Goal: Communication & Community: Answer question/provide support

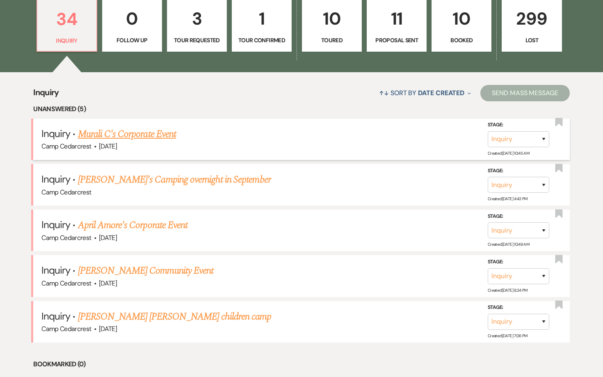
click at [161, 136] on link "Murali C's Corporate Event" at bounding box center [127, 134] width 98 height 15
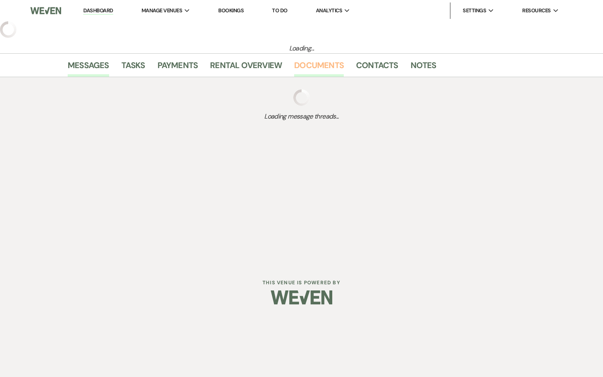
select select "5"
select select "9"
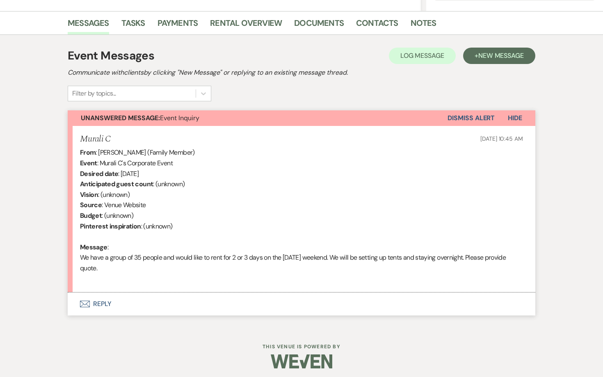
click at [104, 299] on button "Envelope Reply" at bounding box center [301, 303] width 467 height 23
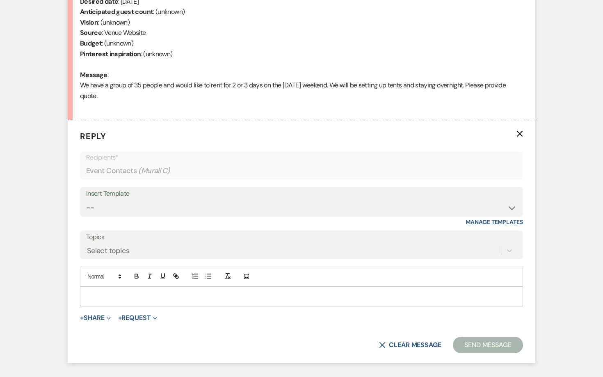
scroll to position [375, 0]
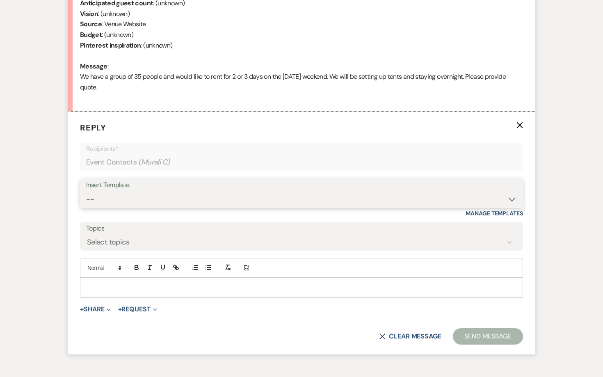
select select "1365"
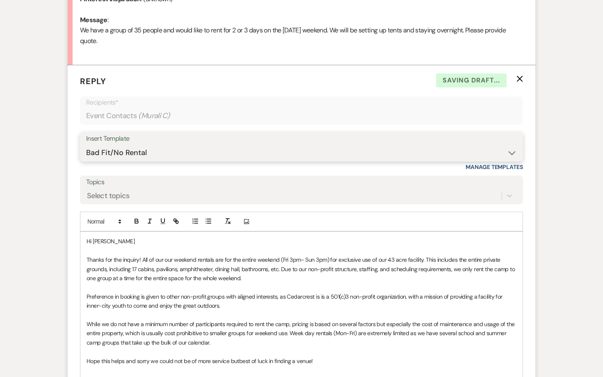
scroll to position [482, 0]
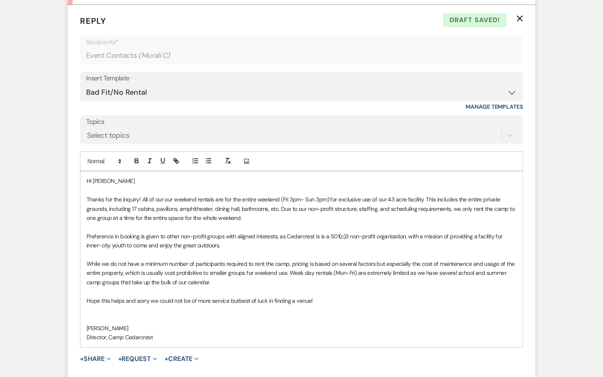
click at [142, 196] on p "Thanks for the inquiry! All of our o ur weekend rentals are for the entire week…" at bounding box center [301, 208] width 430 height 27
click at [276, 201] on span "ur weekend rentals are for the entire weekend (Fri 3pm- Sun 3pm) for exclusive …" at bounding box center [301, 209] width 430 height 26
click at [267, 211] on p "Thanks for the inquiry! All of our o ur weekend rentals are for the entire week…" at bounding box center [301, 208] width 430 height 27
click at [242, 212] on span "ur weekend rentals are for the entire weekend (Fri 3pm- Sun 3pm) for exclusive …" at bounding box center [301, 209] width 430 height 26
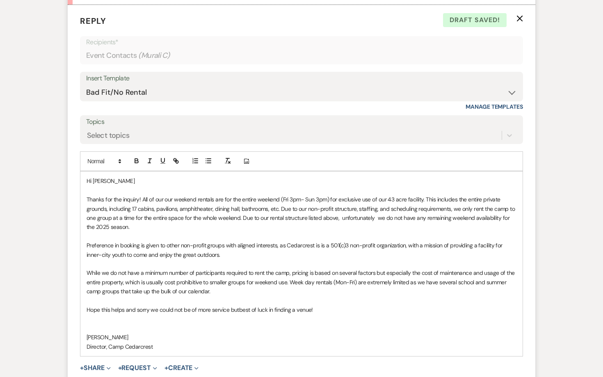
drag, startPoint x: 221, startPoint y: 287, endPoint x: 82, endPoint y: 240, distance: 146.3
click at [82, 240] on div "Hi [PERSON_NAME] Thanks for the inquiry! All of our o ur weekend rentals are fo…" at bounding box center [301, 263] width 442 height 184
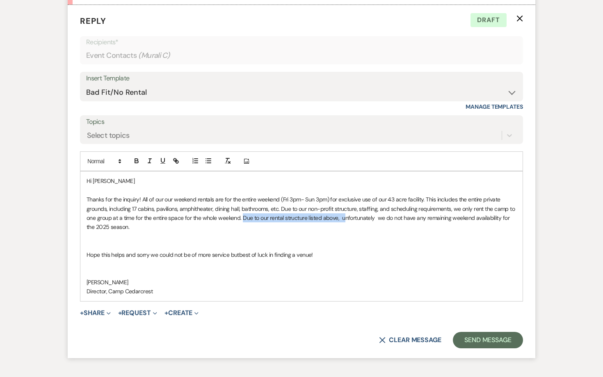
drag, startPoint x: 342, startPoint y: 212, endPoint x: 243, endPoint y: 212, distance: 99.2
click at [243, 212] on span "ur weekend rentals are for the entire weekend (Fri 3pm- Sun 3pm) for exclusive …" at bounding box center [301, 213] width 430 height 35
click at [193, 241] on p at bounding box center [301, 245] width 430 height 9
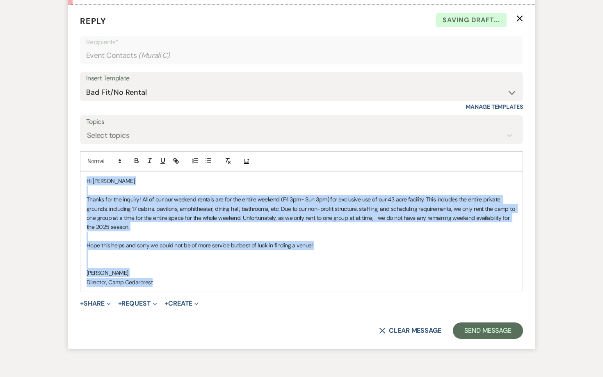
drag, startPoint x: 161, startPoint y: 277, endPoint x: 75, endPoint y: 166, distance: 140.2
click at [75, 166] on form "Reply X Saving draft... Recipients* Event Contacts ( Murali C ) Insert Template…" at bounding box center [301, 176] width 467 height 343
copy div "Hi [PERSON_NAME] Thanks for the inquiry! All of our o ur weekend rentals are fo…"
click at [489, 330] on button "Send Message" at bounding box center [488, 330] width 70 height 16
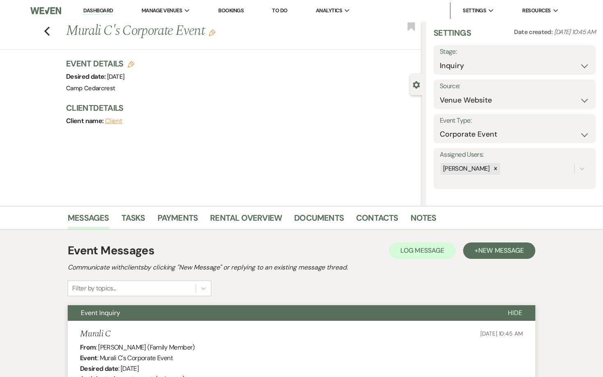
scroll to position [6, 0]
select select "8"
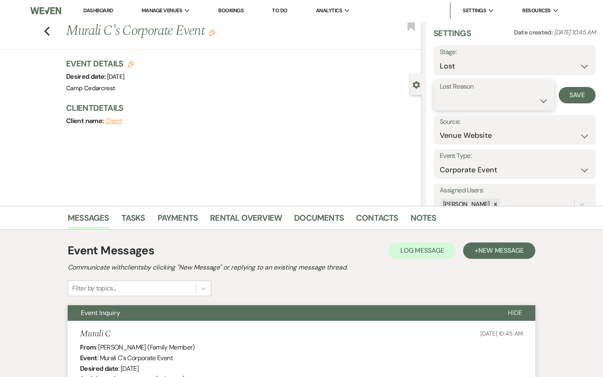
select select "8"
click at [577, 95] on button "Save" at bounding box center [576, 95] width 37 height 16
click at [48, 35] on icon "Previous" at bounding box center [47, 31] width 6 height 10
select select "8"
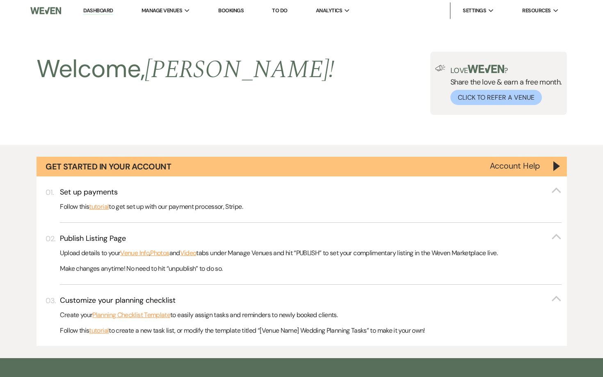
scroll to position [459, 0]
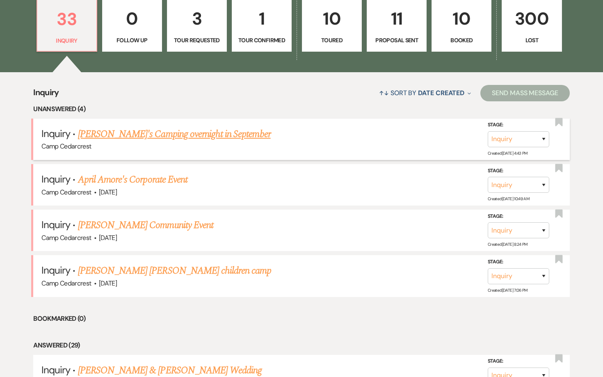
click at [202, 134] on link "[PERSON_NAME]'s Camping overnight in September" at bounding box center [174, 134] width 193 height 15
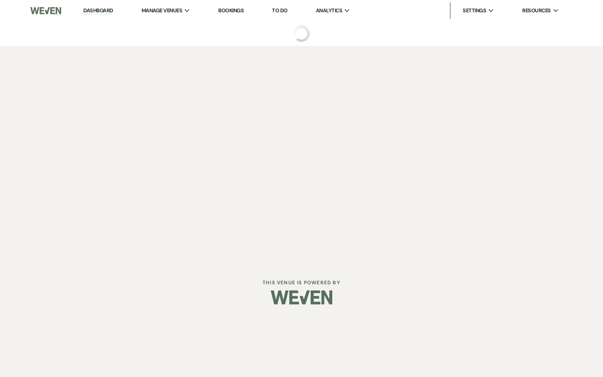
select select "5"
select select "13"
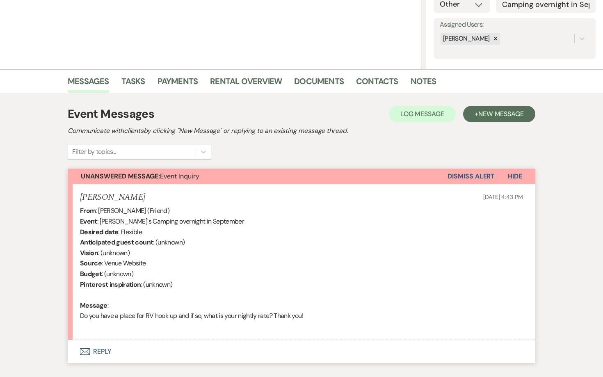
scroll to position [136, 0]
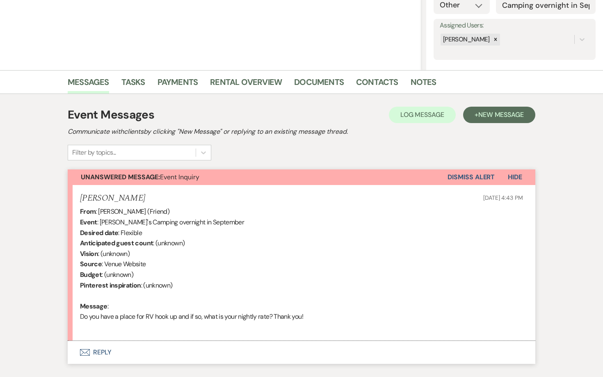
click at [98, 346] on button "Envelope Reply" at bounding box center [301, 352] width 467 height 23
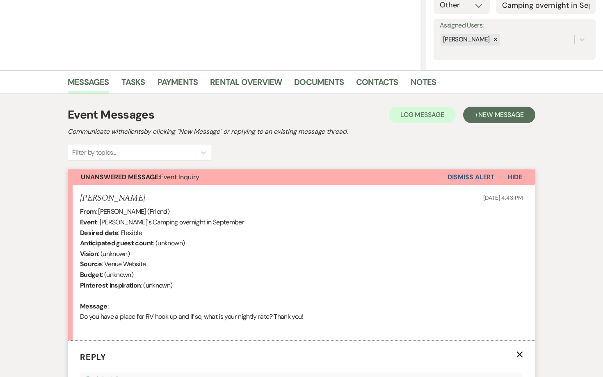
scroll to position [406, 0]
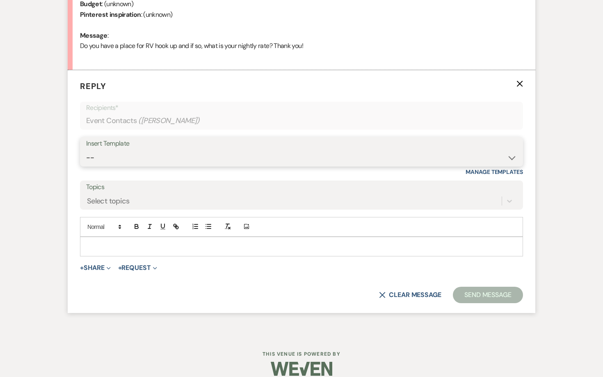
select select "1365"
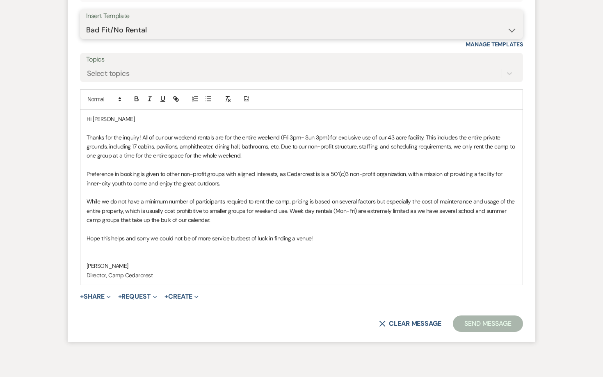
scroll to position [541, 0]
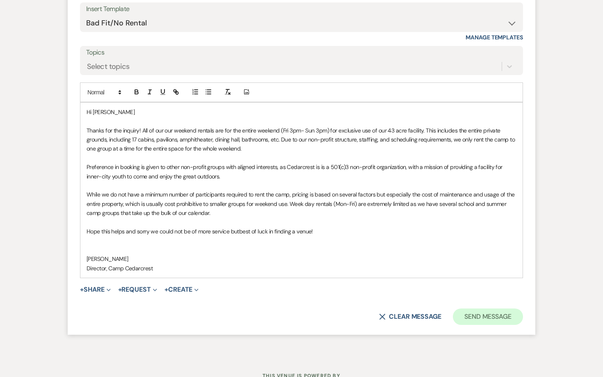
click at [482, 308] on button "Send Message" at bounding box center [488, 316] width 70 height 16
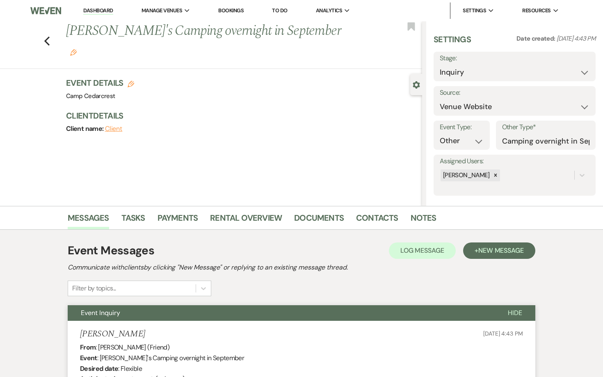
scroll to position [0, 0]
select select "8"
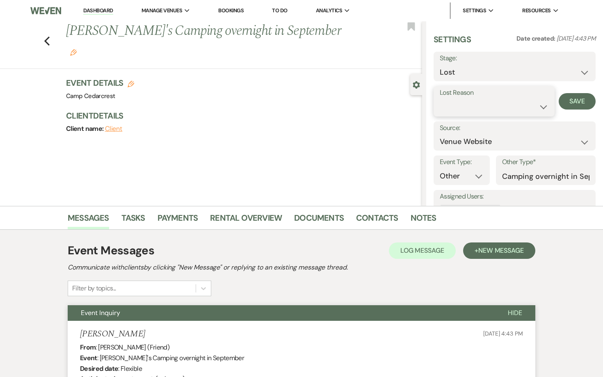
select select "10"
click at [571, 99] on button "Save" at bounding box center [576, 101] width 37 height 16
click at [103, 13] on link "Dashboard" at bounding box center [98, 11] width 30 height 8
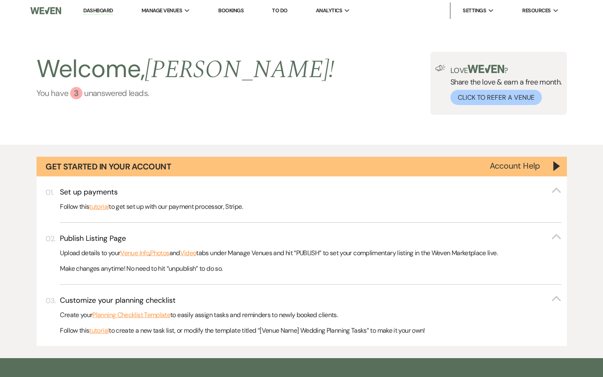
click at [102, 94] on link "You have 3 unanswered lead s ." at bounding box center [185, 93] width 298 height 12
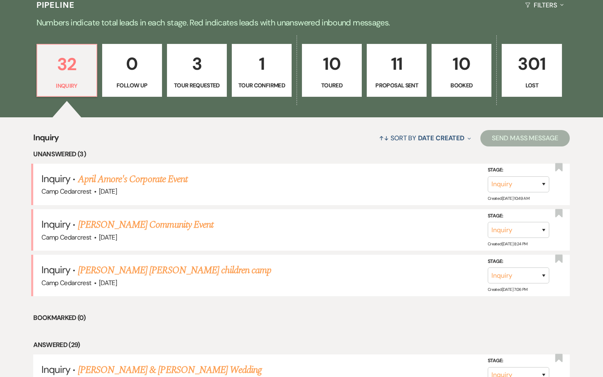
scroll to position [442, 0]
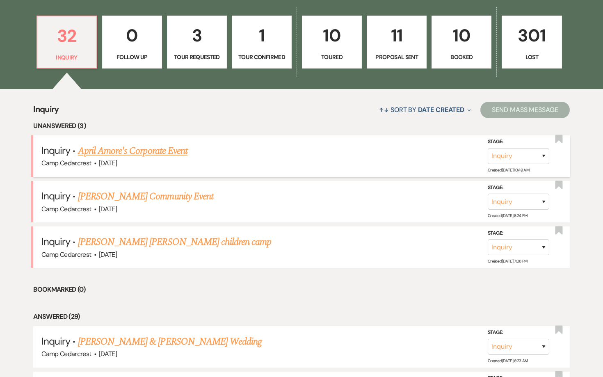
click at [174, 148] on link "April Amore's Corporate Event" at bounding box center [132, 150] width 109 height 15
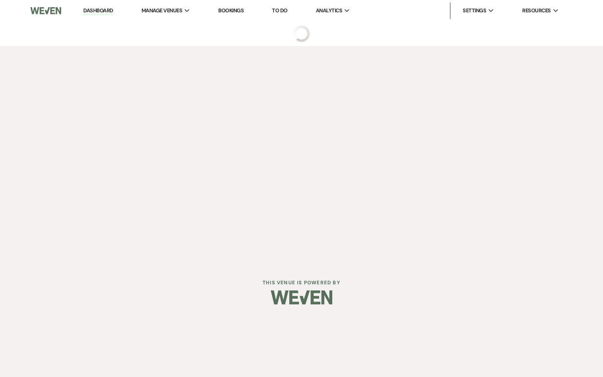
select select "5"
select select "9"
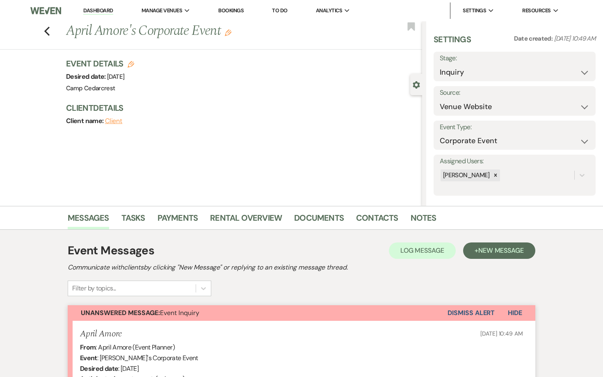
click at [101, 10] on link "Dashboard" at bounding box center [98, 11] width 30 height 8
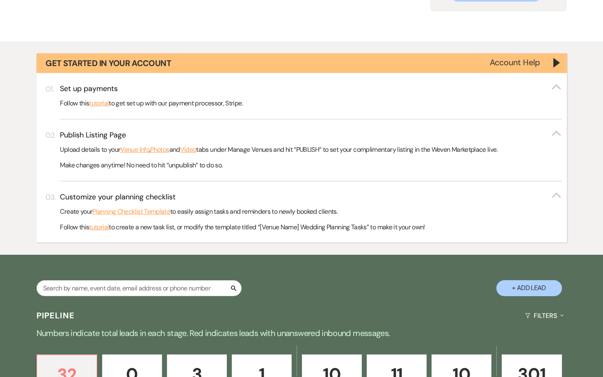
scroll to position [352, 0]
